Goal: Task Accomplishment & Management: Manage account settings

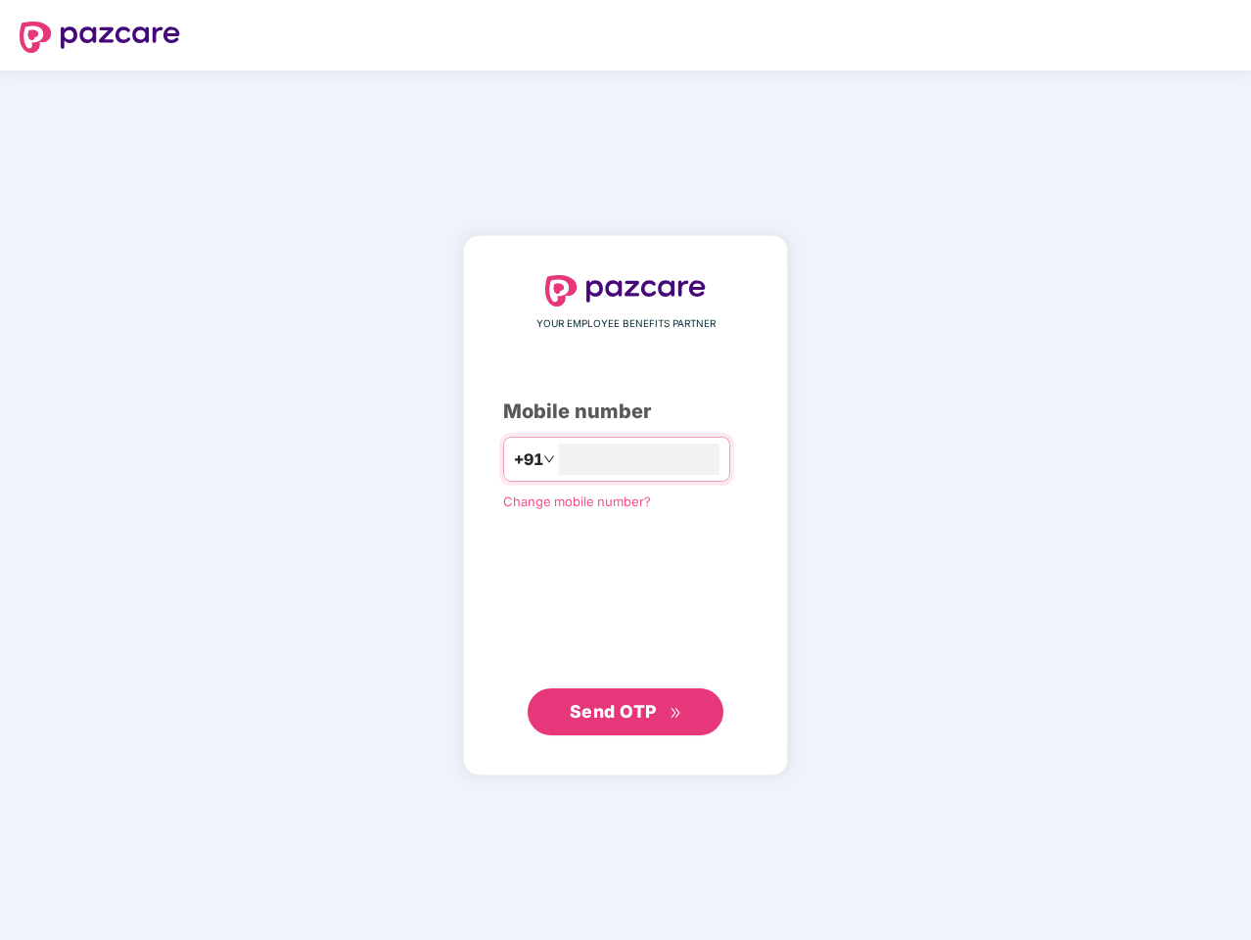
click at [625, 470] on input "number" at bounding box center [639, 458] width 161 height 31
click at [100, 37] on img at bounding box center [100, 37] width 161 height 31
click at [514, 459] on span "+91" at bounding box center [528, 459] width 29 height 24
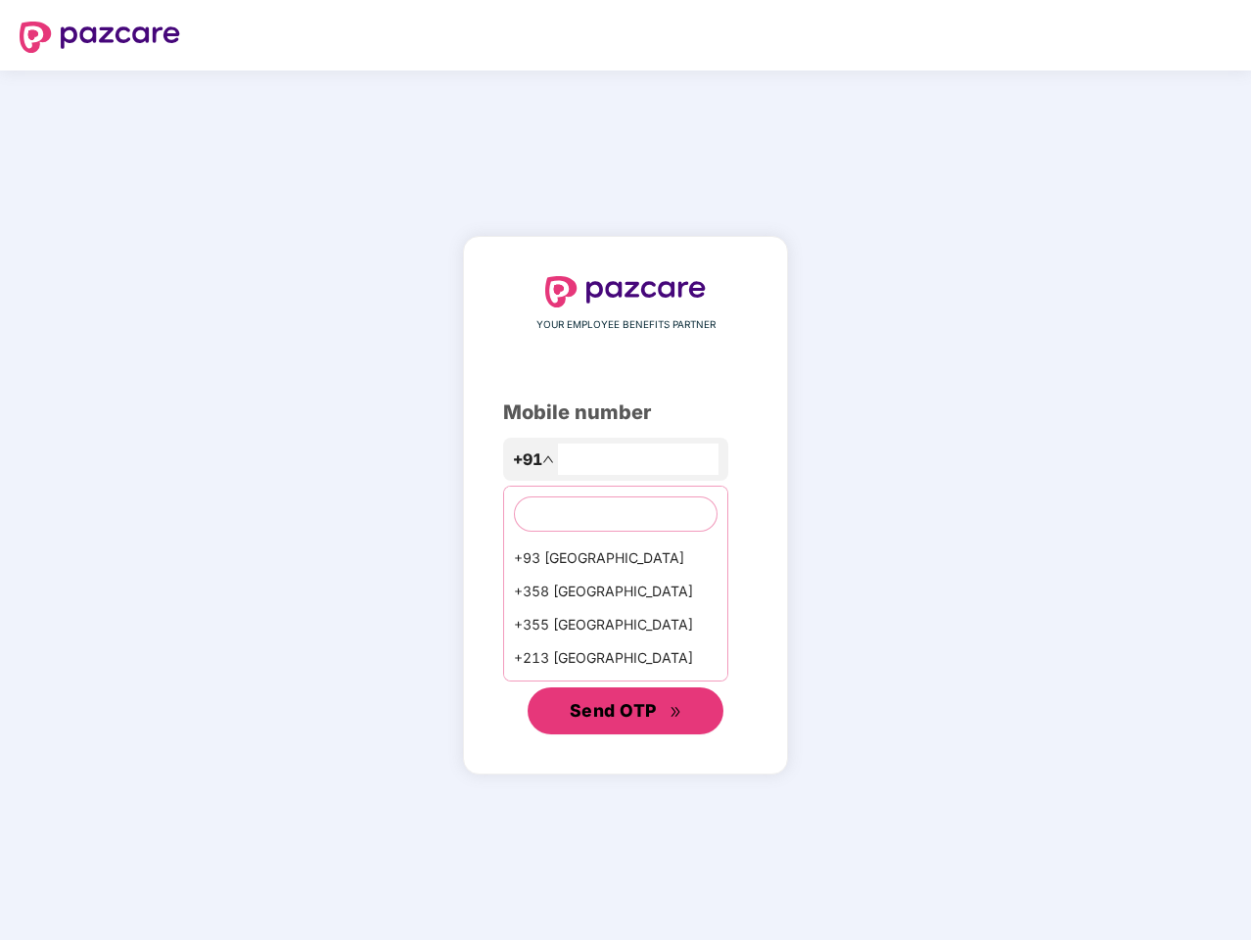
click at [625, 712] on span "Send OTP" at bounding box center [613, 710] width 87 height 21
